Goal: Navigation & Orientation: Find specific page/section

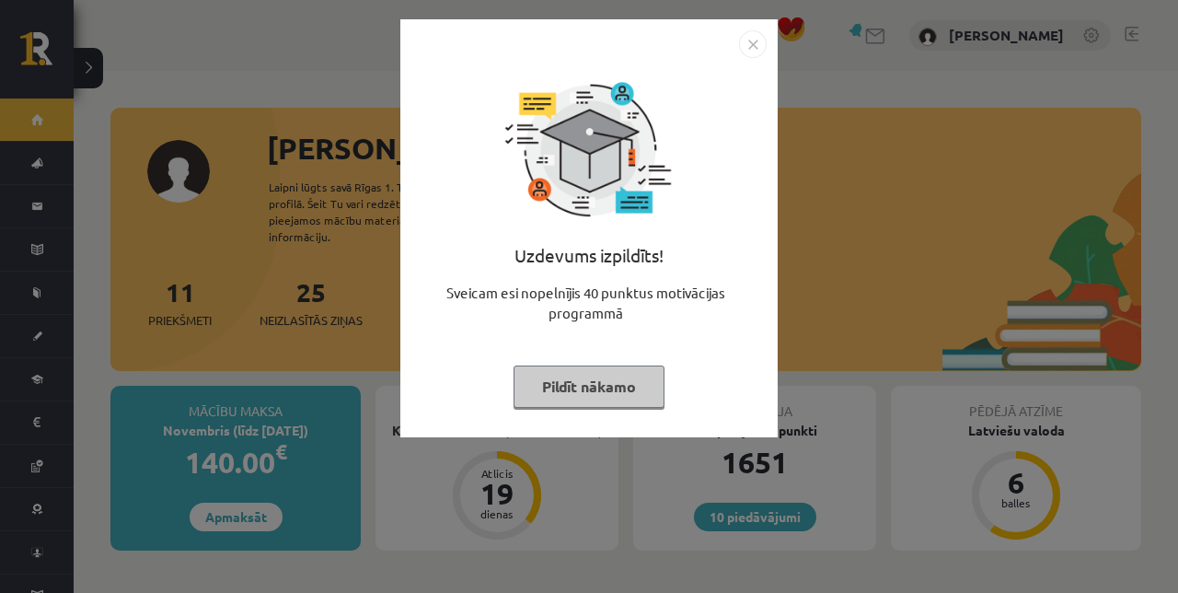
click at [627, 390] on button "Pildīt nākamo" at bounding box center [589, 386] width 151 height 42
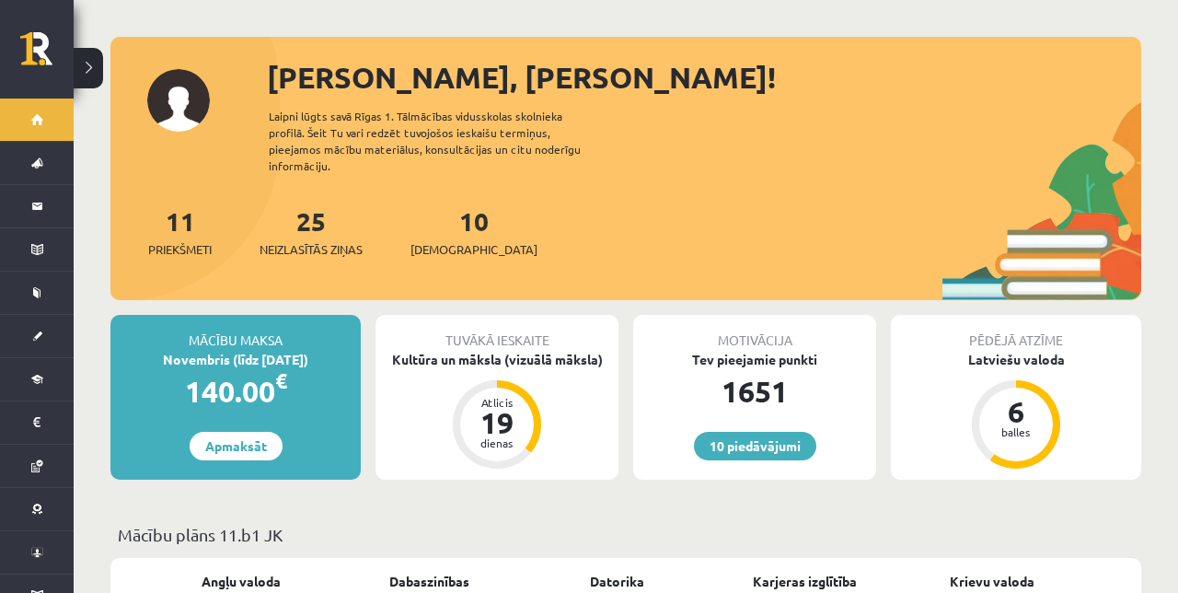
scroll to position [73, 0]
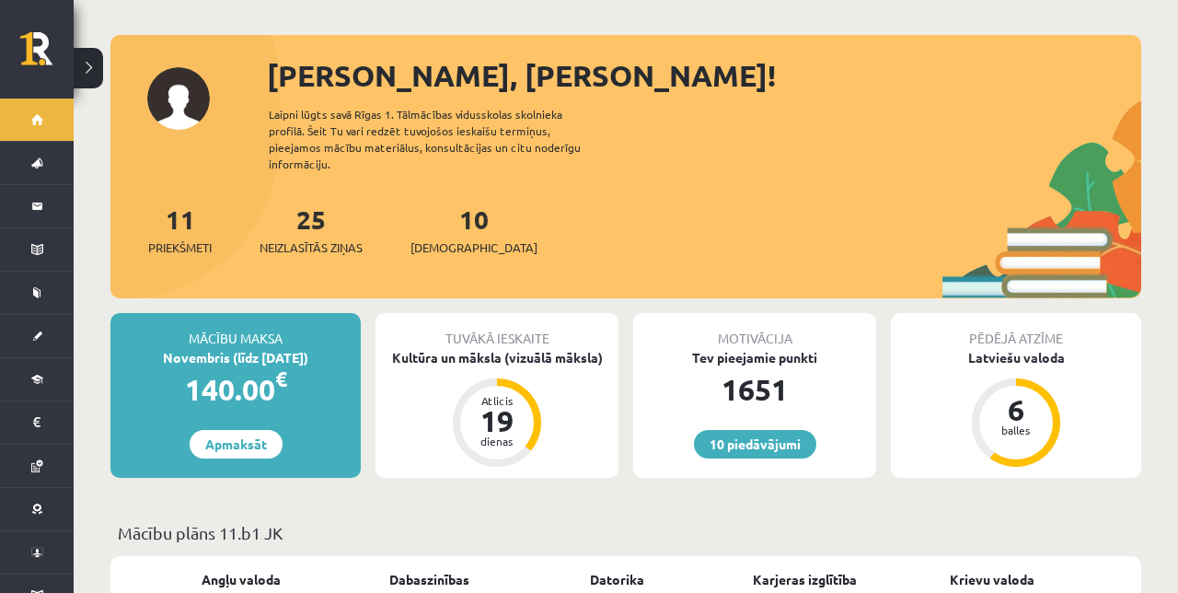
click at [32, 334] on link "[DEMOGRAPHIC_DATA]" at bounding box center [37, 336] width 74 height 42
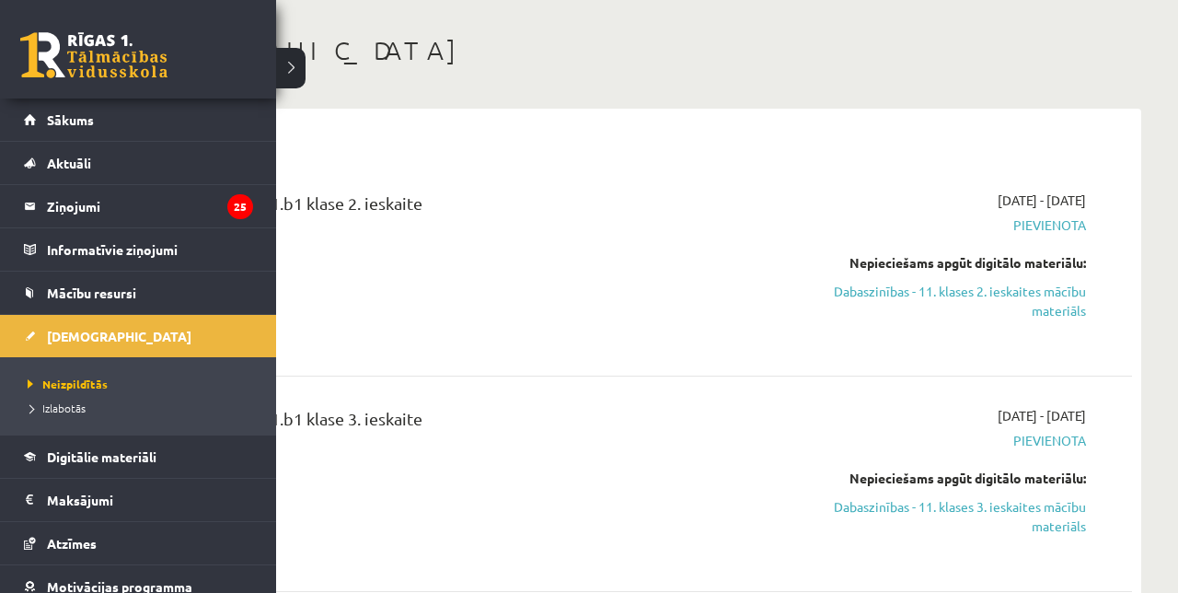
click at [29, 61] on link at bounding box center [93, 55] width 147 height 46
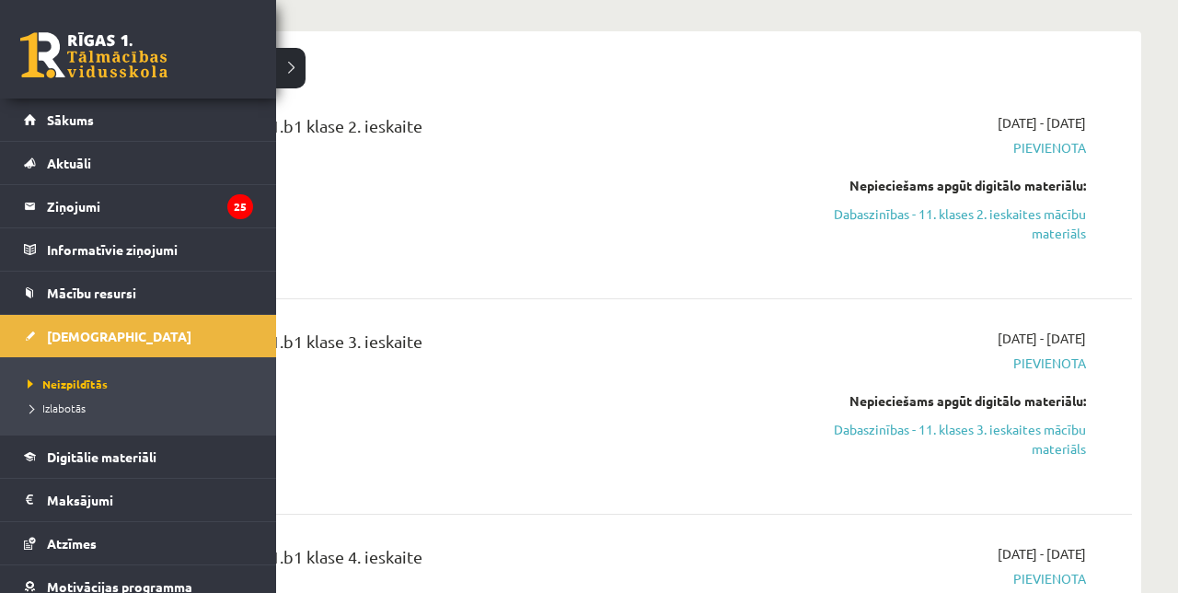
click at [290, 70] on div "2025-10-31" at bounding box center [626, 61] width 1012 height 43
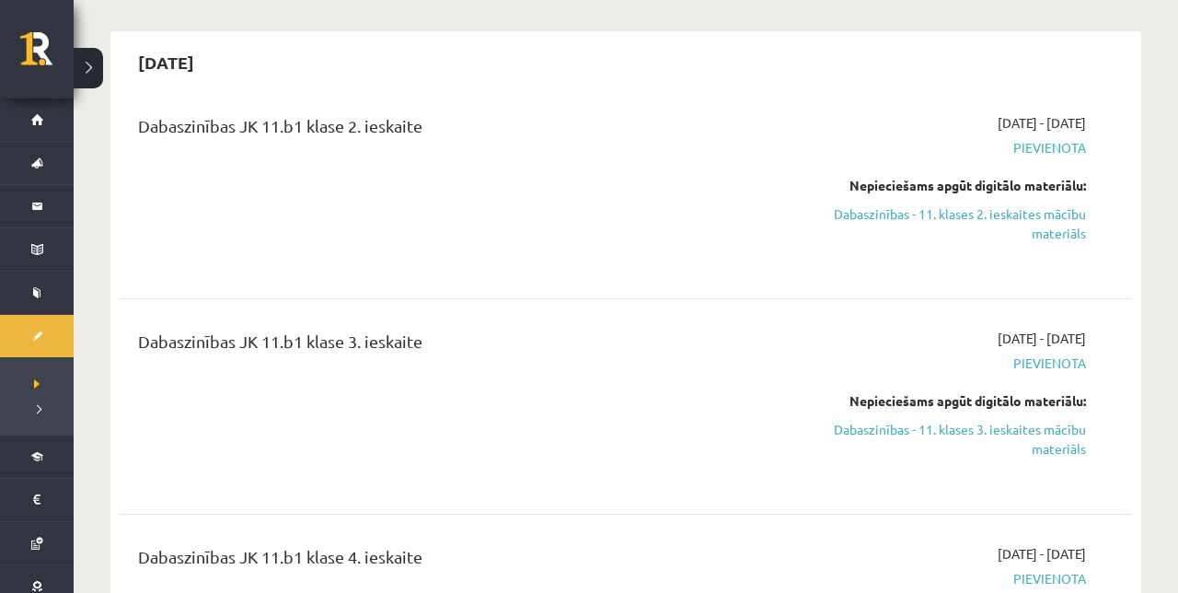
click at [24, 123] on link "Sākums" at bounding box center [37, 119] width 74 height 42
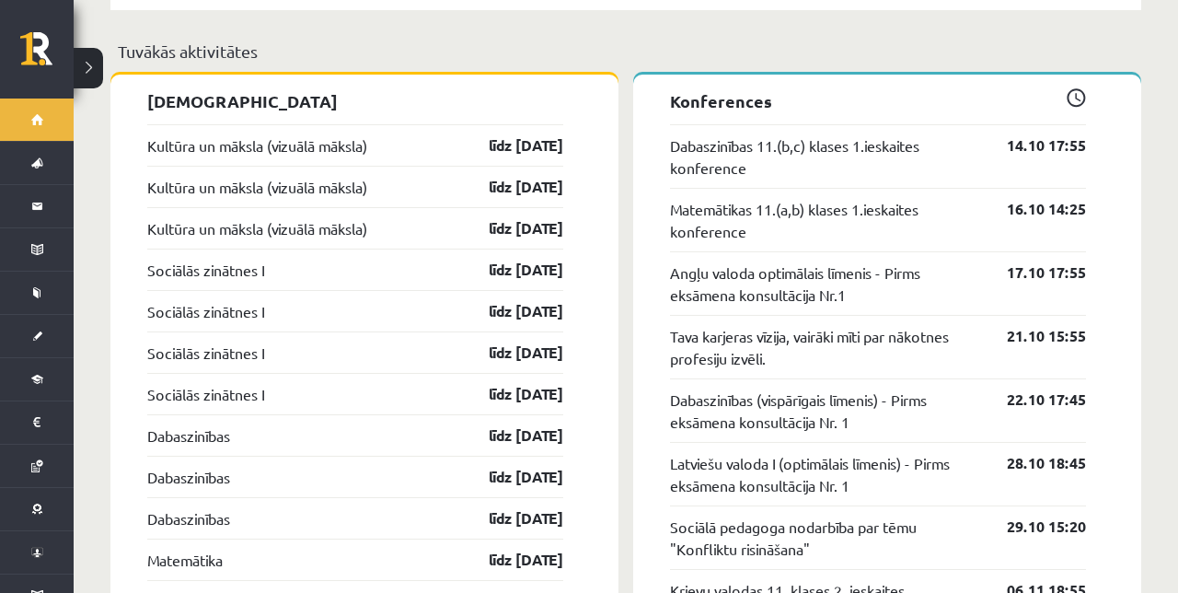
scroll to position [1689, 0]
